Goal: Navigation & Orientation: Find specific page/section

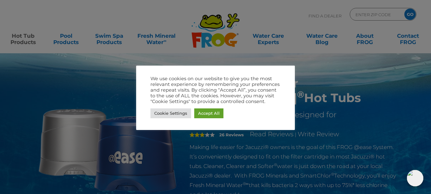
click at [426, 56] on div at bounding box center [215, 97] width 431 height 194
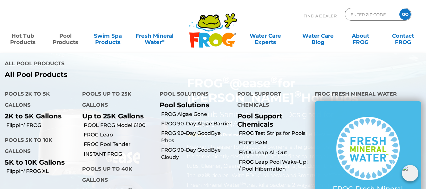
click at [70, 41] on link "Pool Products" at bounding box center [65, 36] width 33 height 13
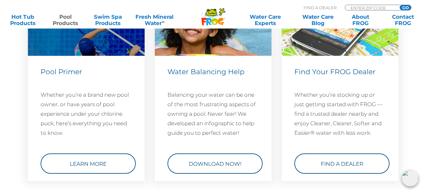
scroll to position [2360, 0]
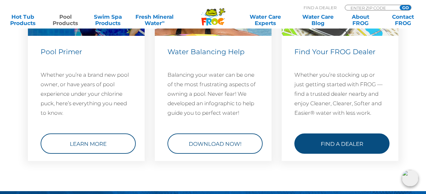
click at [345, 144] on link "Find a Dealer" at bounding box center [341, 143] width 95 height 20
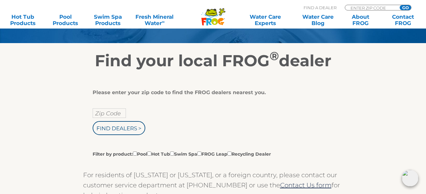
scroll to position [102, 0]
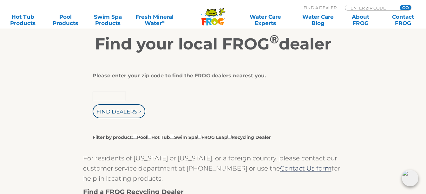
click at [115, 99] on input "text" at bounding box center [109, 97] width 33 height 10
type input "92596"
click at [133, 112] on input "Find Dealers >" at bounding box center [119, 111] width 53 height 14
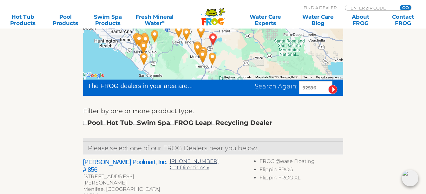
scroll to position [150, 0]
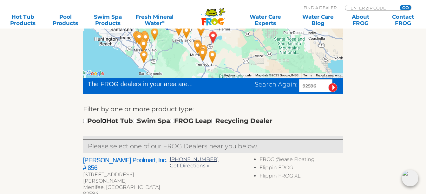
click at [106, 121] on input "checkbox" at bounding box center [104, 121] width 4 height 4
checkbox input "true"
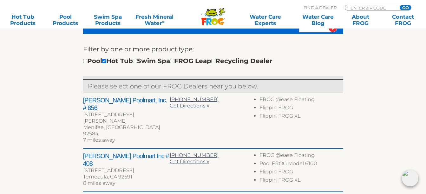
scroll to position [206, 0]
